Goal: Information Seeking & Learning: Learn about a topic

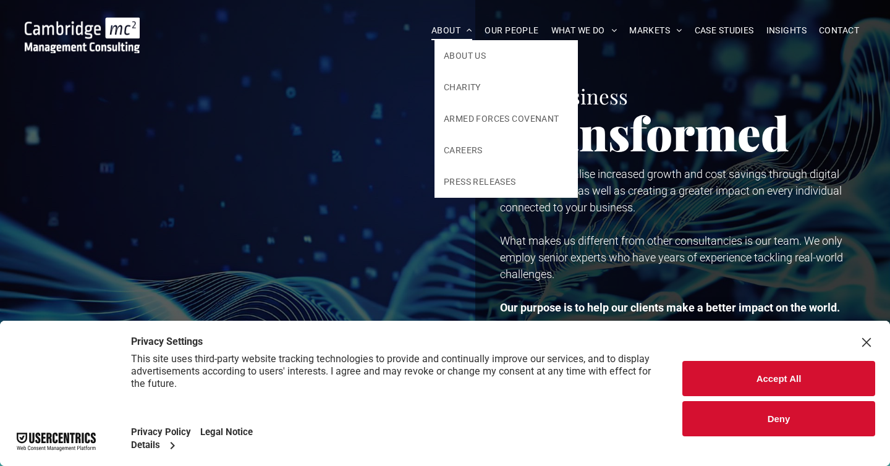
click at [449, 30] on span "ABOUT" at bounding box center [451, 30] width 41 height 19
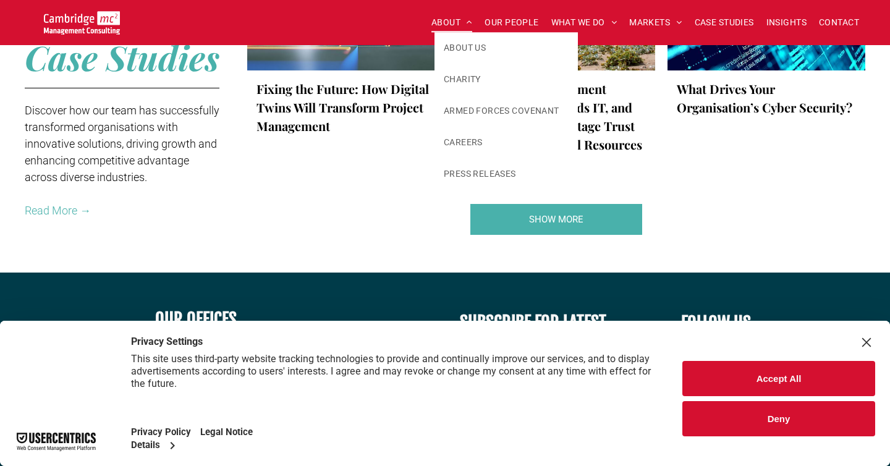
scroll to position [2577, 0]
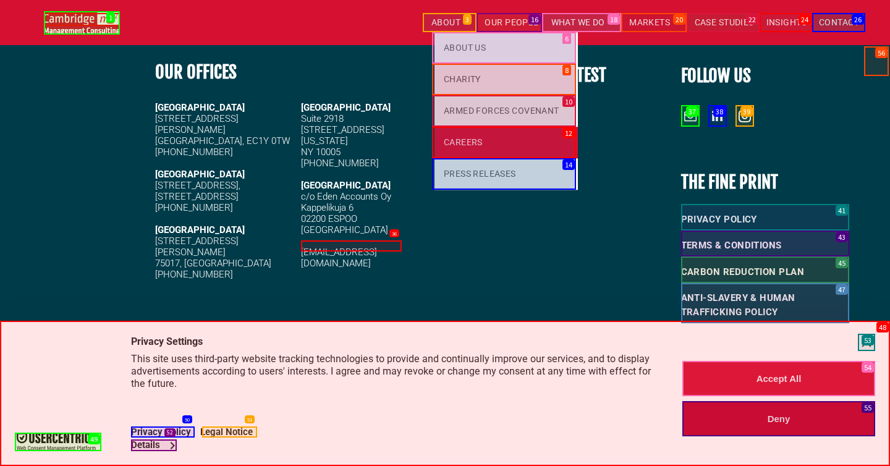
click at [504, 142] on link "CAREERS" at bounding box center [505, 143] width 143 height 32
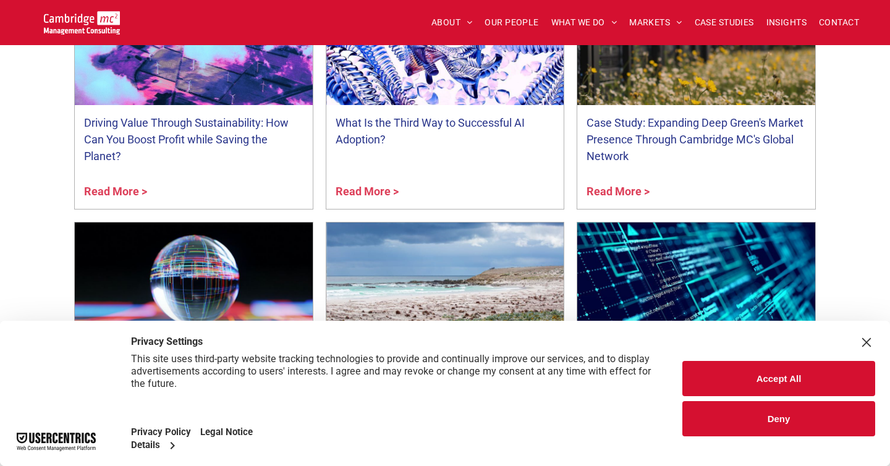
scroll to position [1398, 0]
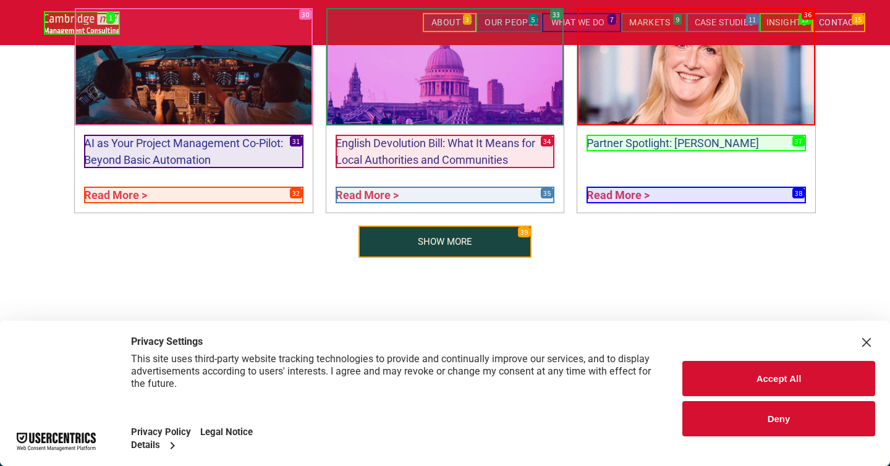
click at [445, 242] on span "SHOW MORE" at bounding box center [445, 241] width 54 height 31
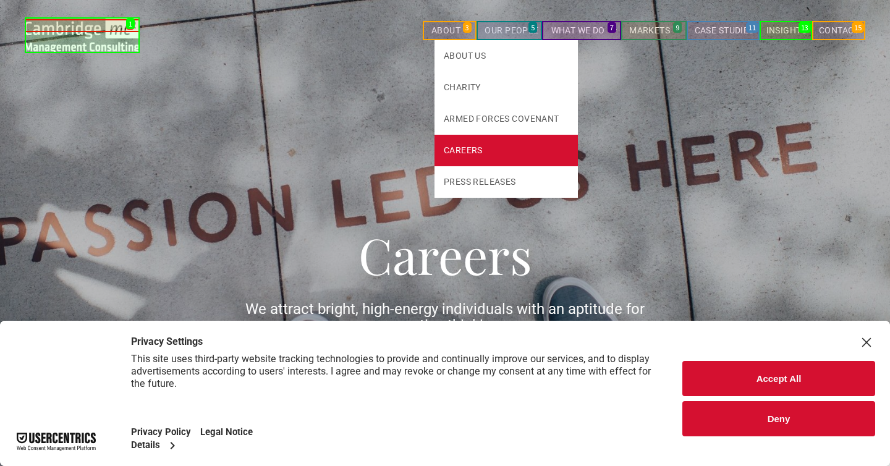
click at [449, 30] on span "ABOUT" at bounding box center [451, 30] width 41 height 19
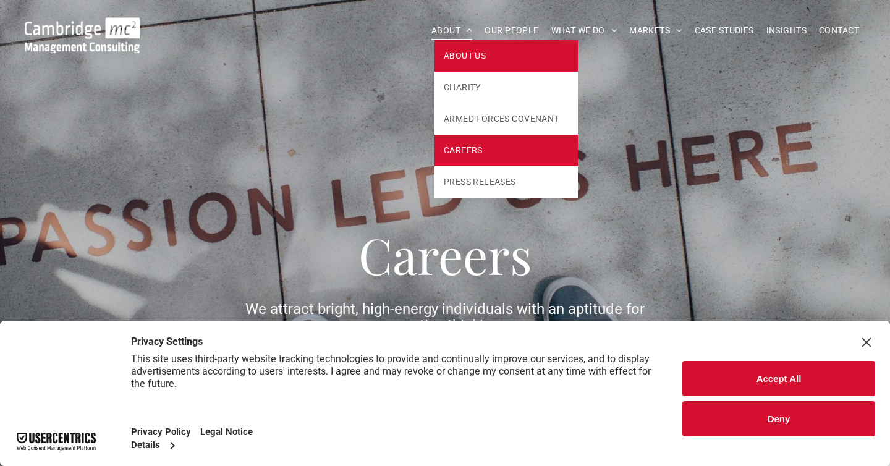
click at [504, 56] on link "ABOUT US" at bounding box center [505, 56] width 143 height 32
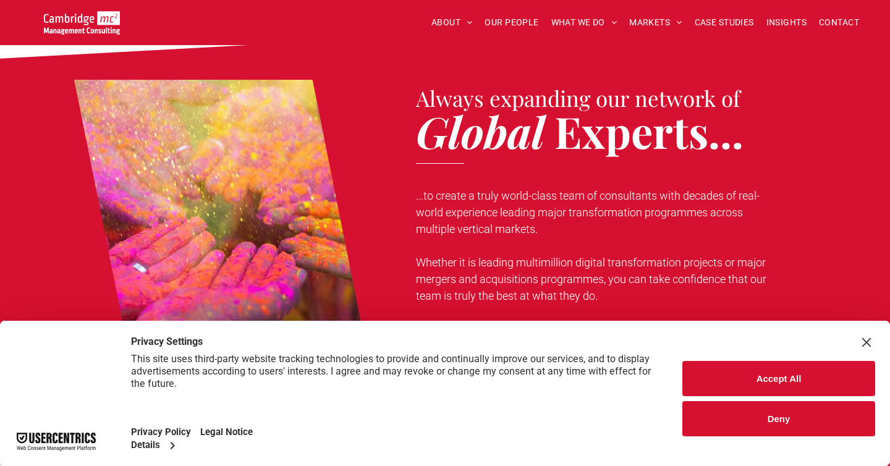
scroll to position [1398, 0]
